Goal: Check status: Check status

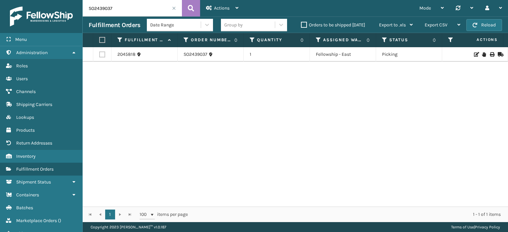
click at [110, 8] on input "SO2439037" at bounding box center [132, 8] width 99 height 17
type input "SO2439016"
click at [191, 8] on icon at bounding box center [191, 8] width 6 height 10
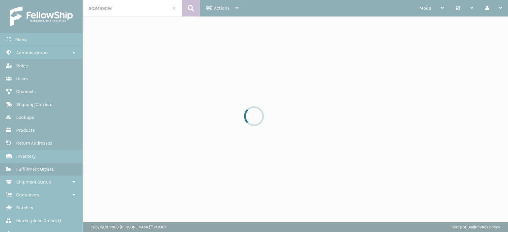
click at [191, 8] on div at bounding box center [254, 116] width 508 height 232
click at [131, 14] on div at bounding box center [254, 116] width 508 height 232
drag, startPoint x: 131, startPoint y: 14, endPoint x: 119, endPoint y: 9, distance: 12.7
click at [119, 9] on div at bounding box center [254, 116] width 508 height 232
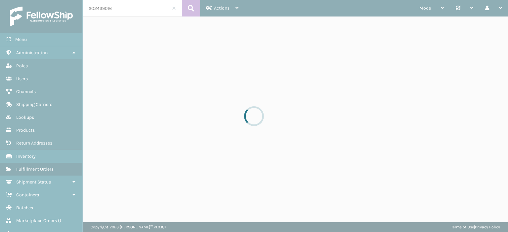
click at [119, 9] on div at bounding box center [254, 116] width 508 height 232
